Goal: Information Seeking & Learning: Learn about a topic

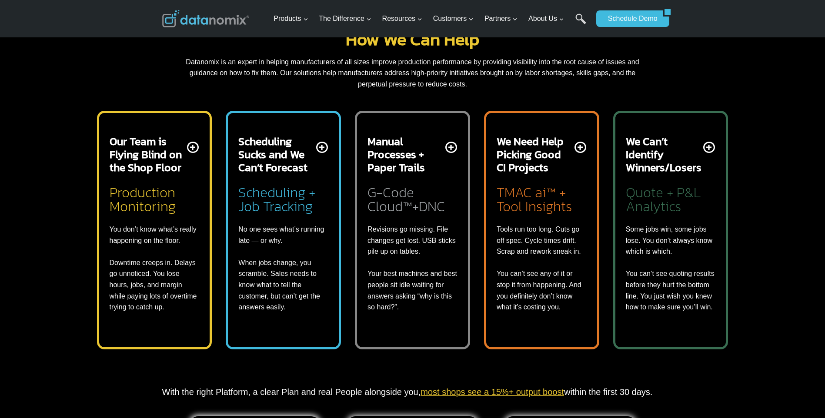
scroll to position [435, 0]
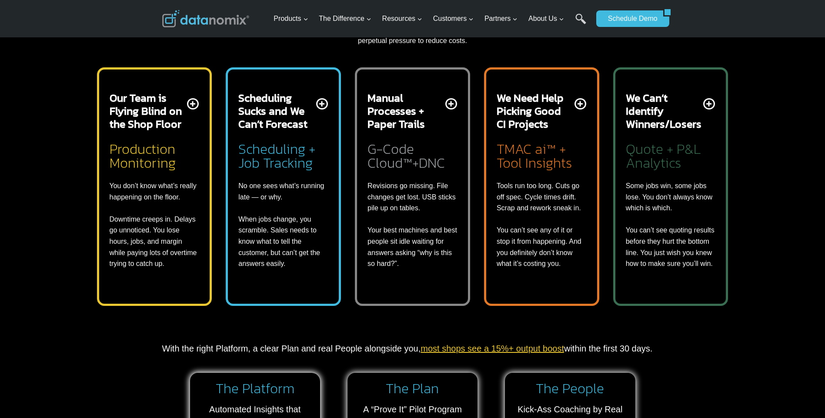
click at [544, 103] on h2 "We Need Help Picking Good CI Projects" at bounding box center [535, 110] width 76 height 39
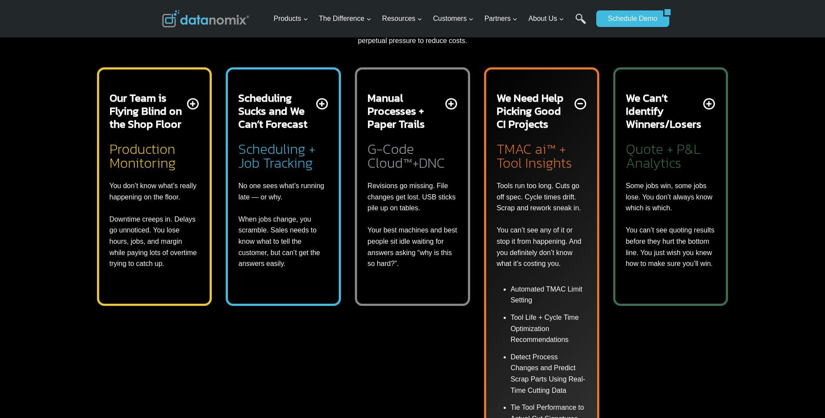
click at [318, 103] on div "Scheduling Sucks and We Can’t Forecast Scheduling + Job Tracking No one sees wh…" at bounding box center [283, 180] width 90 height 178
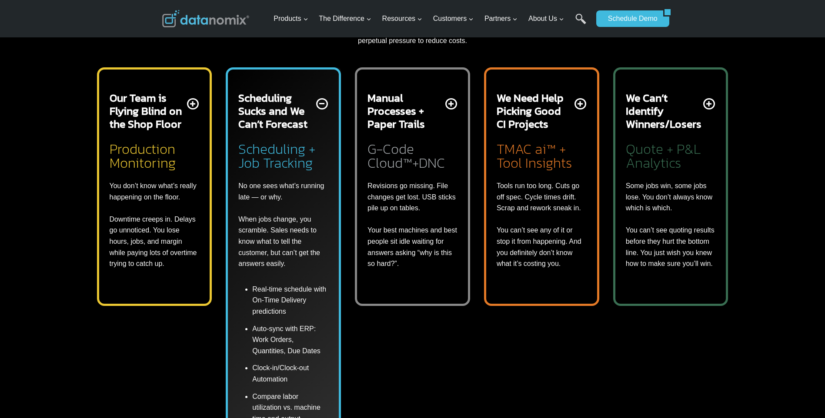
click at [322, 104] on div "Scheduling Sucks and We Can’t Forecast Scheduling + Job Tracking No one sees wh…" at bounding box center [283, 180] width 90 height 178
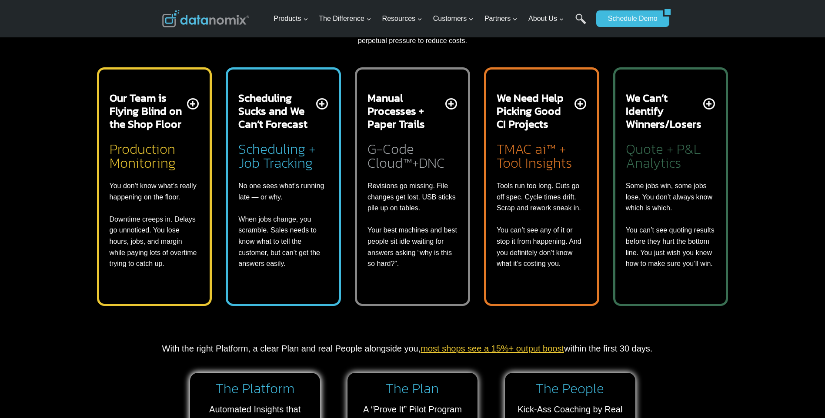
click at [453, 100] on div "Manual Processes + Paper Trails G-Code Cloud™+DNC Revisions go missing. File ch…" at bounding box center [412, 180] width 90 height 178
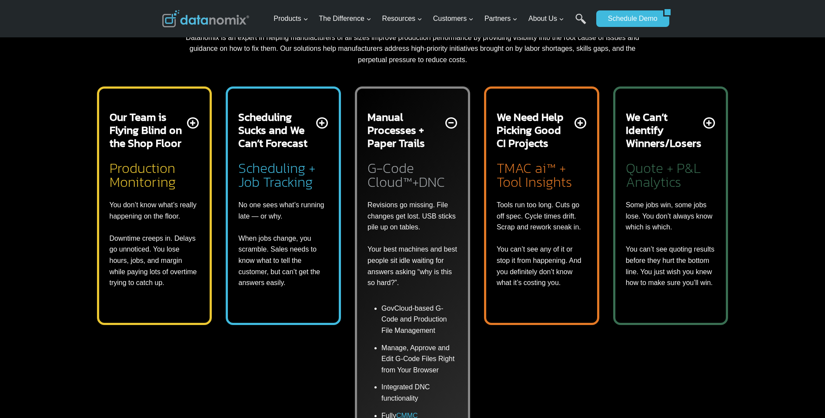
scroll to position [391, 0]
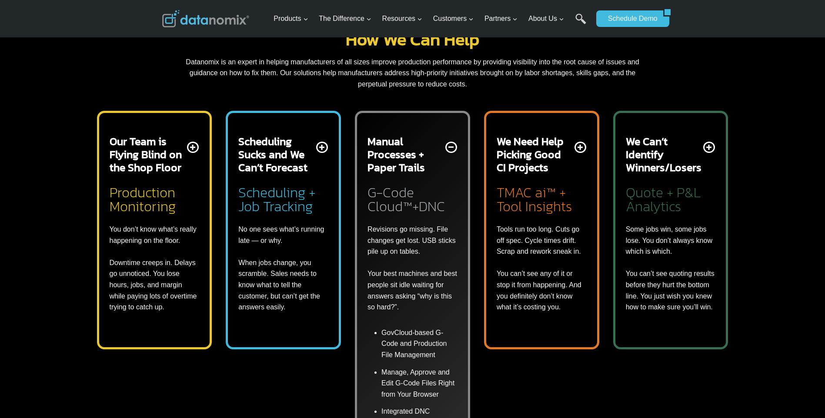
click at [454, 145] on div "Manual Processes + Paper Trails G-Code Cloud™+DNC Revisions go missing. File ch…" at bounding box center [412, 224] width 90 height 178
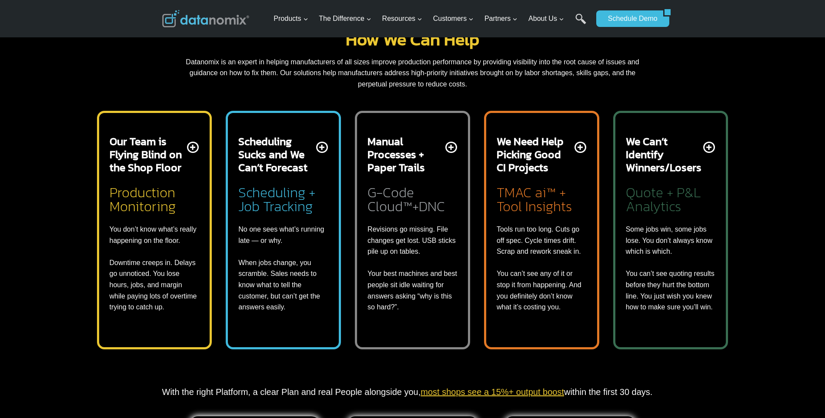
click at [195, 147] on div "Our Team is Flying Blind on the Shop Floor Production Monitoring You don’t know…" at bounding box center [155, 224] width 90 height 178
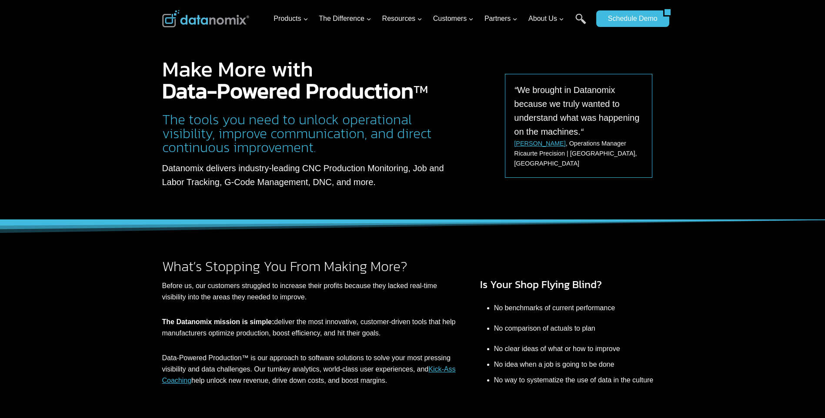
scroll to position [0, 0]
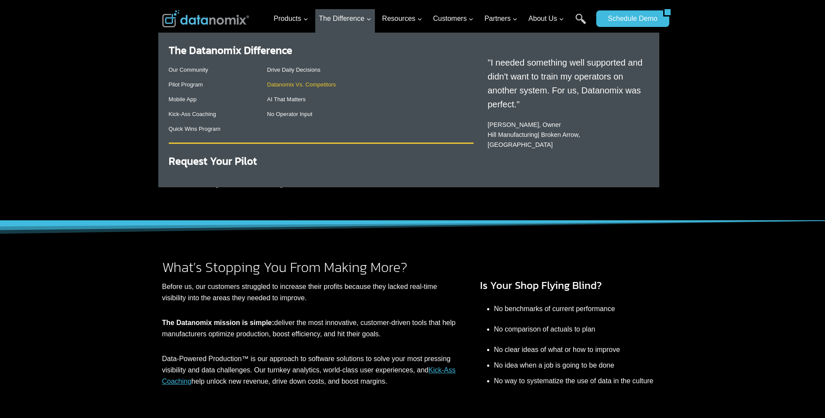
click at [298, 83] on link "Datanomix Vs. Competitors" at bounding box center [301, 84] width 69 height 7
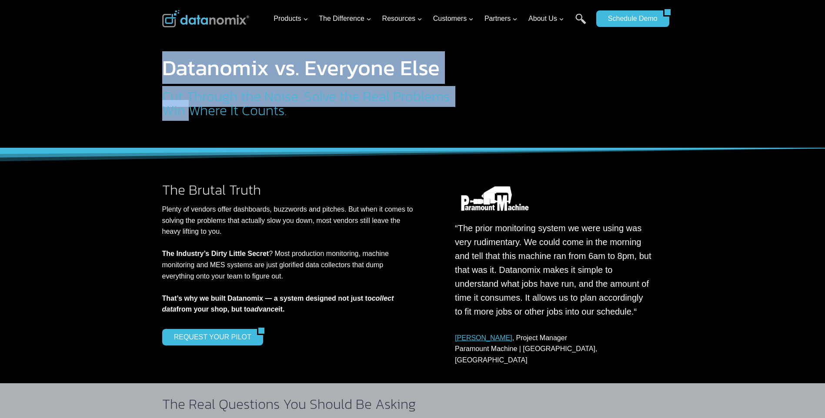
drag, startPoint x: 117, startPoint y: 140, endPoint x: 221, endPoint y: 103, distance: 111.1
click at [221, 103] on div "Datanomix vs. Everyone Else Cut Through the Noise. Solve the Real Problems. Win…" at bounding box center [412, 74] width 825 height 148
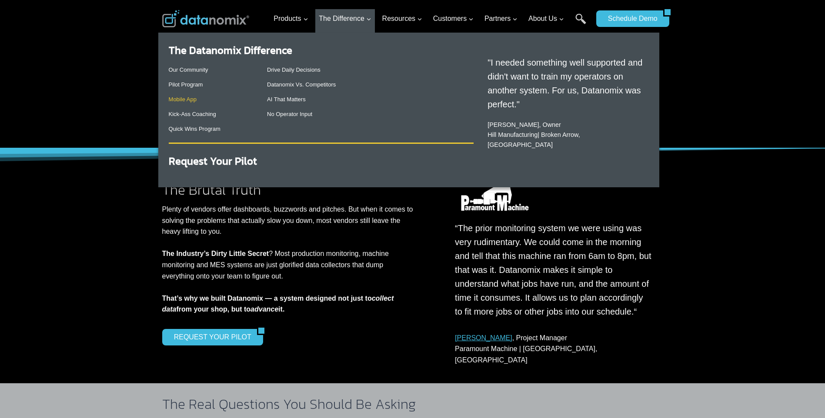
click at [185, 98] on link "Mobile App" at bounding box center [183, 99] width 28 height 7
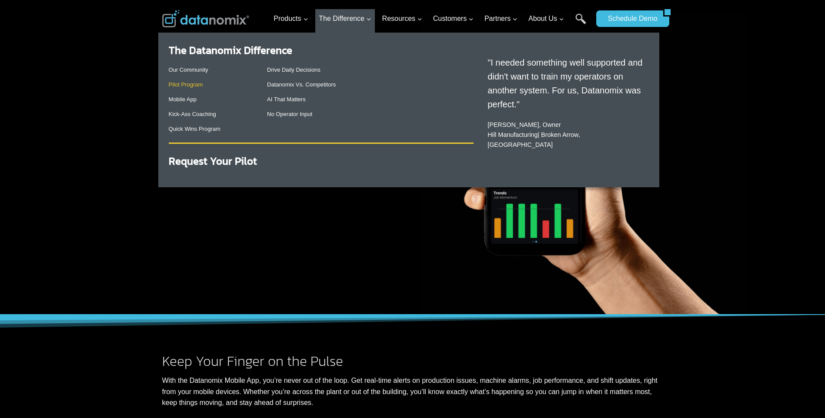
click at [189, 85] on link "Pilot Program" at bounding box center [186, 84] width 34 height 7
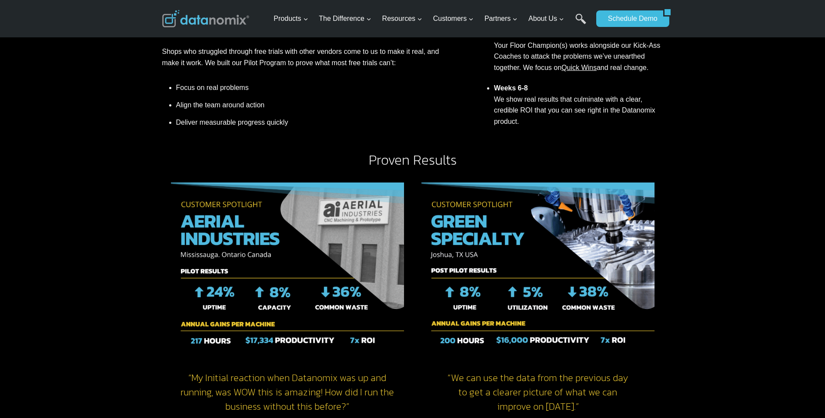
scroll to position [455, 0]
